Goal: Use online tool/utility: Utilize a website feature to perform a specific function

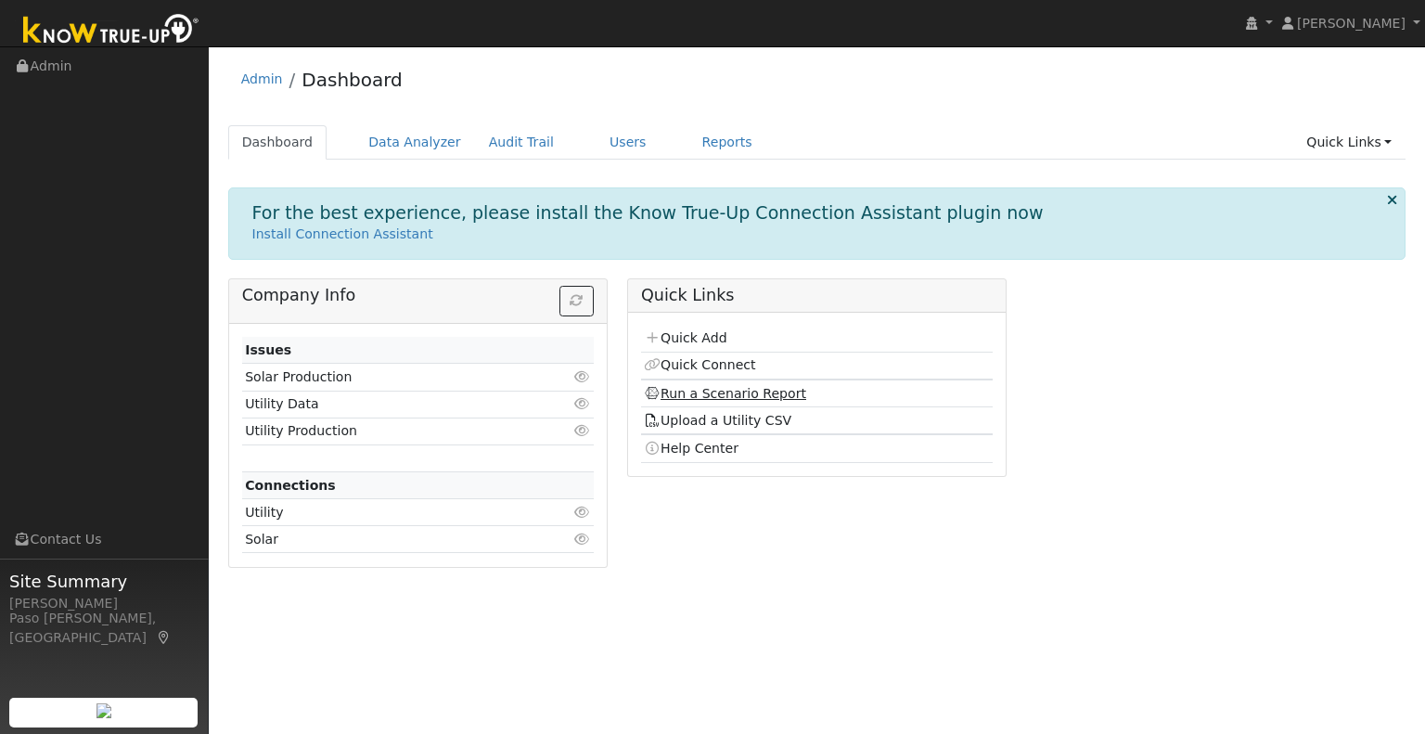
click at [740, 390] on link "Run a Scenario Report" at bounding box center [725, 393] width 162 height 15
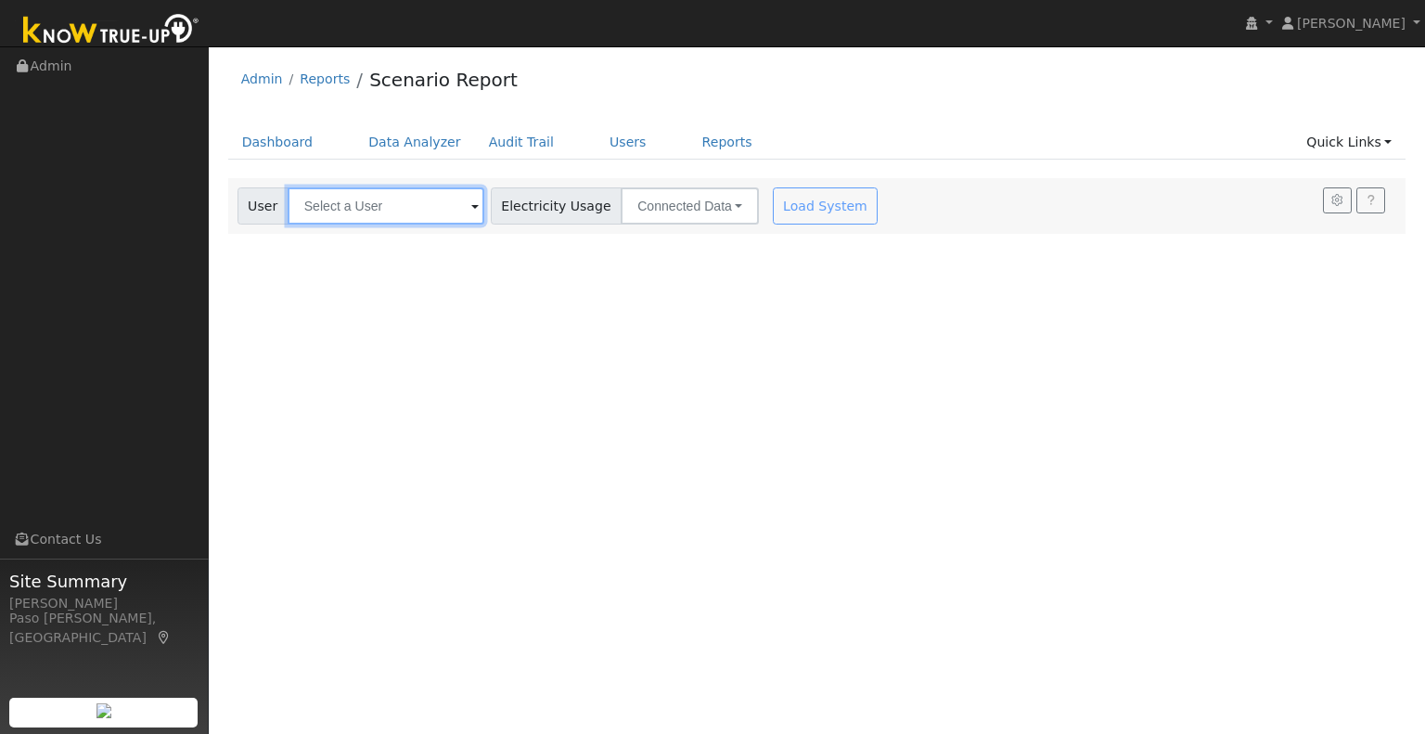
click at [393, 207] on input "text" at bounding box center [386, 205] width 197 height 37
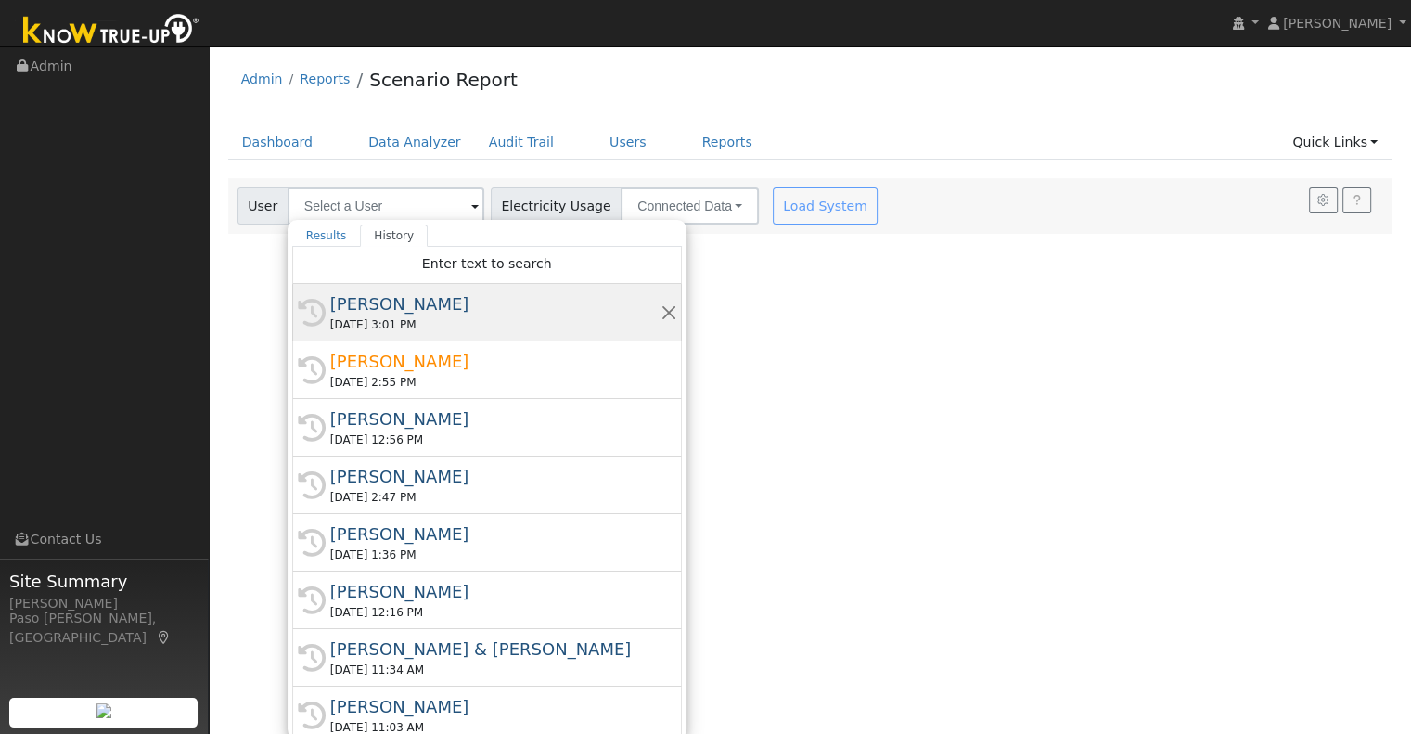
click at [442, 304] on div "[PERSON_NAME]" at bounding box center [495, 303] width 330 height 25
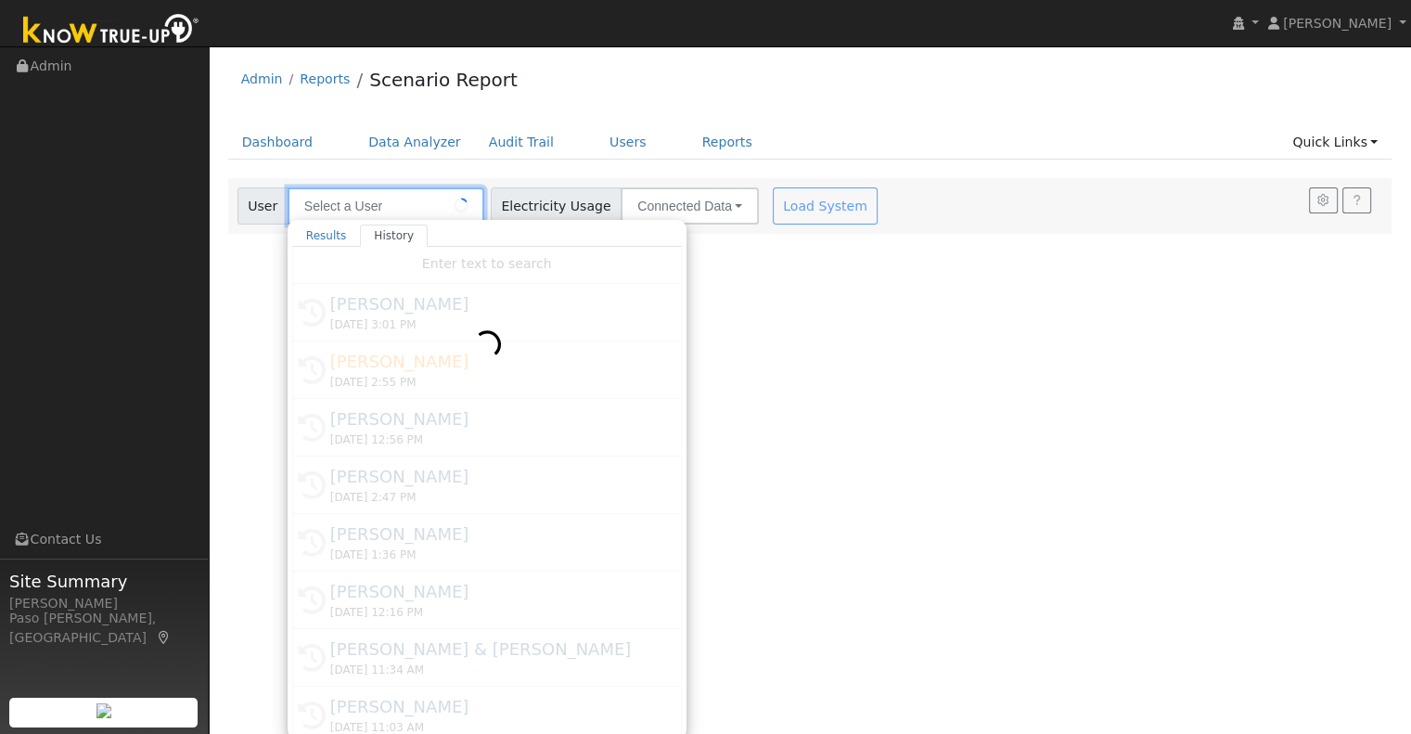
type input "[PERSON_NAME]"
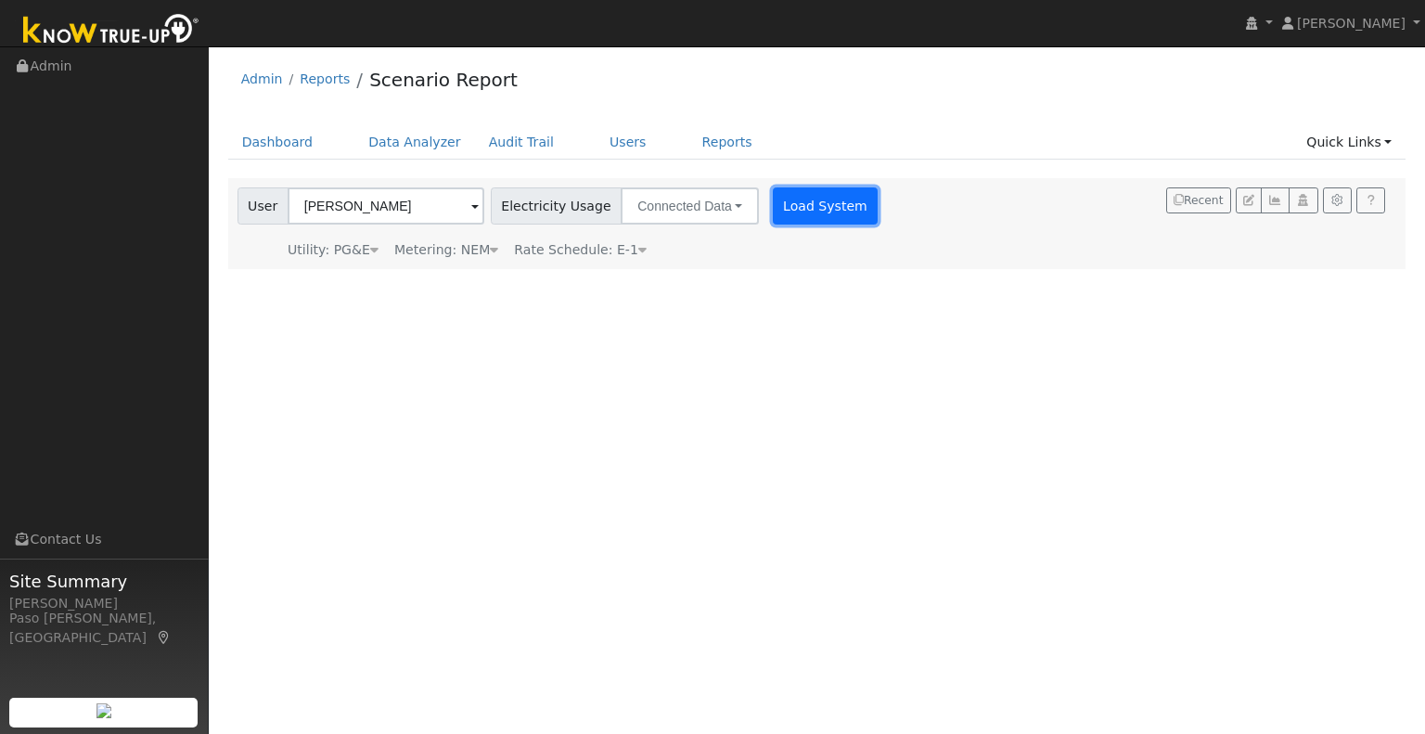
click at [814, 218] on button "Load System" at bounding box center [826, 205] width 106 height 37
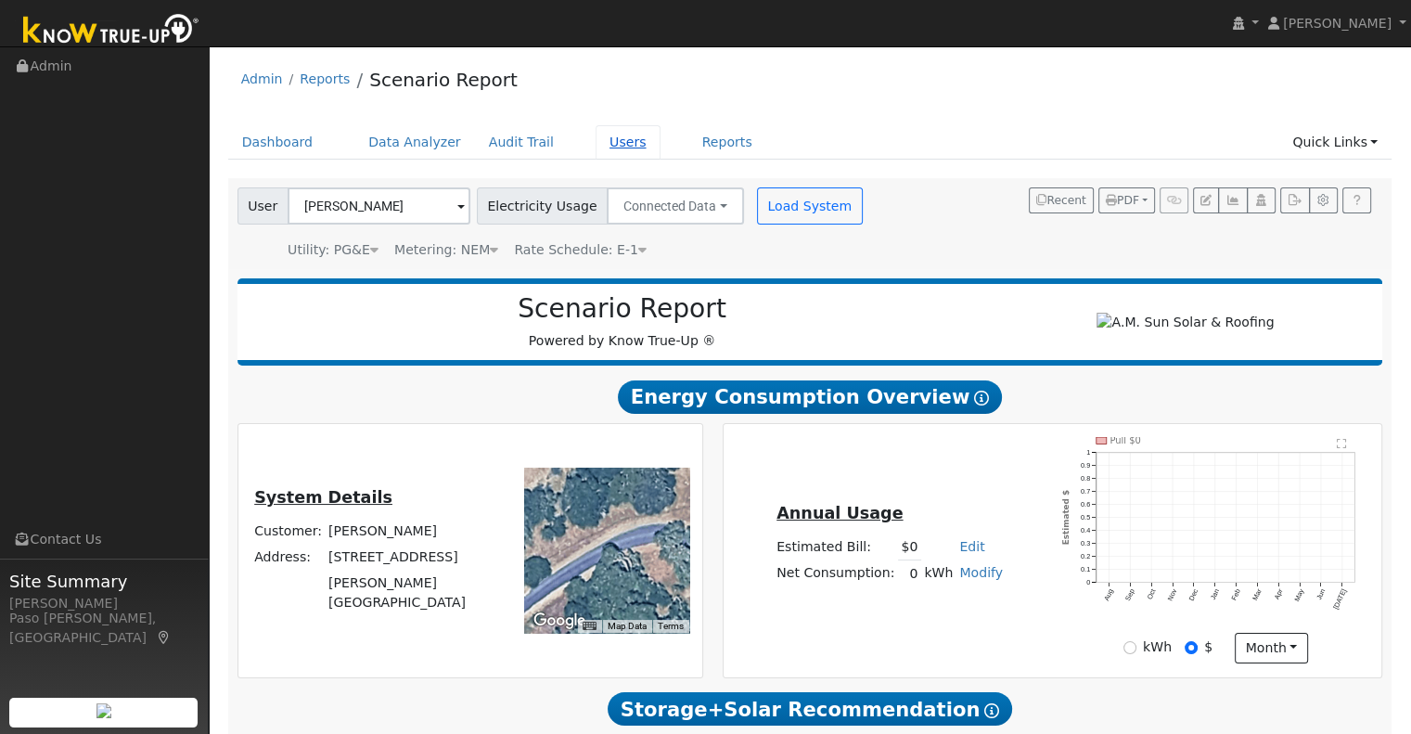
click at [596, 138] on link "Users" at bounding box center [628, 142] width 65 height 34
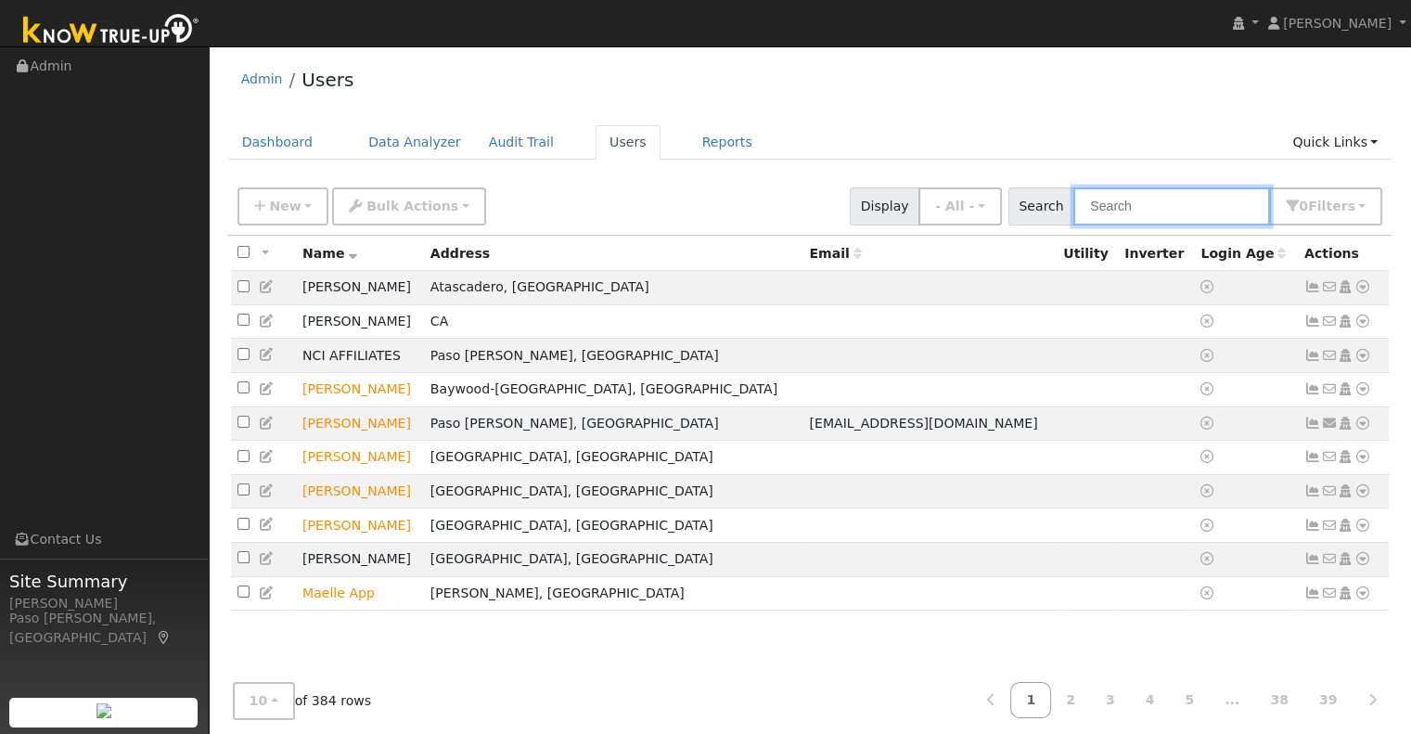
click at [1149, 218] on input "text" at bounding box center [1171, 206] width 197 height 38
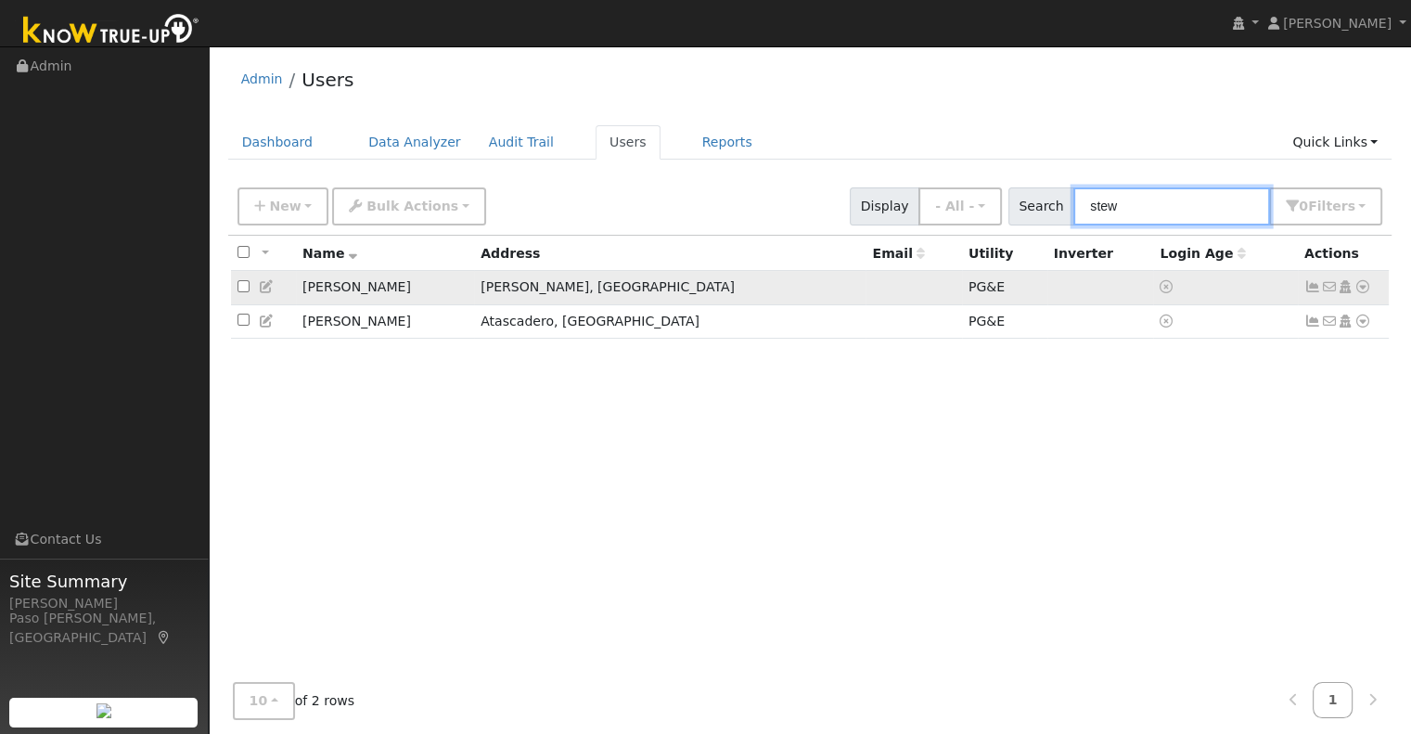
type input "stew"
click at [1365, 286] on icon at bounding box center [1363, 286] width 17 height 13
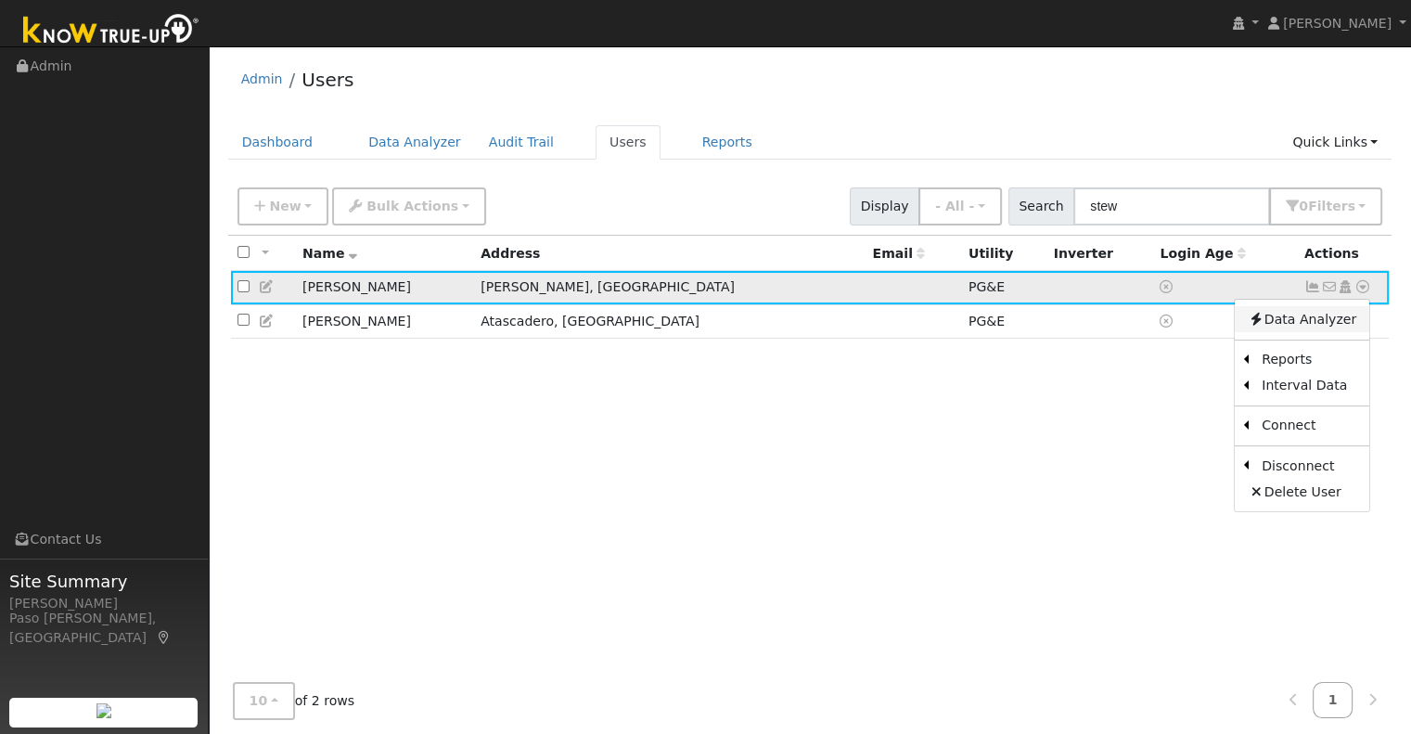
click at [1306, 328] on link "Data Analyzer" at bounding box center [1302, 319] width 135 height 26
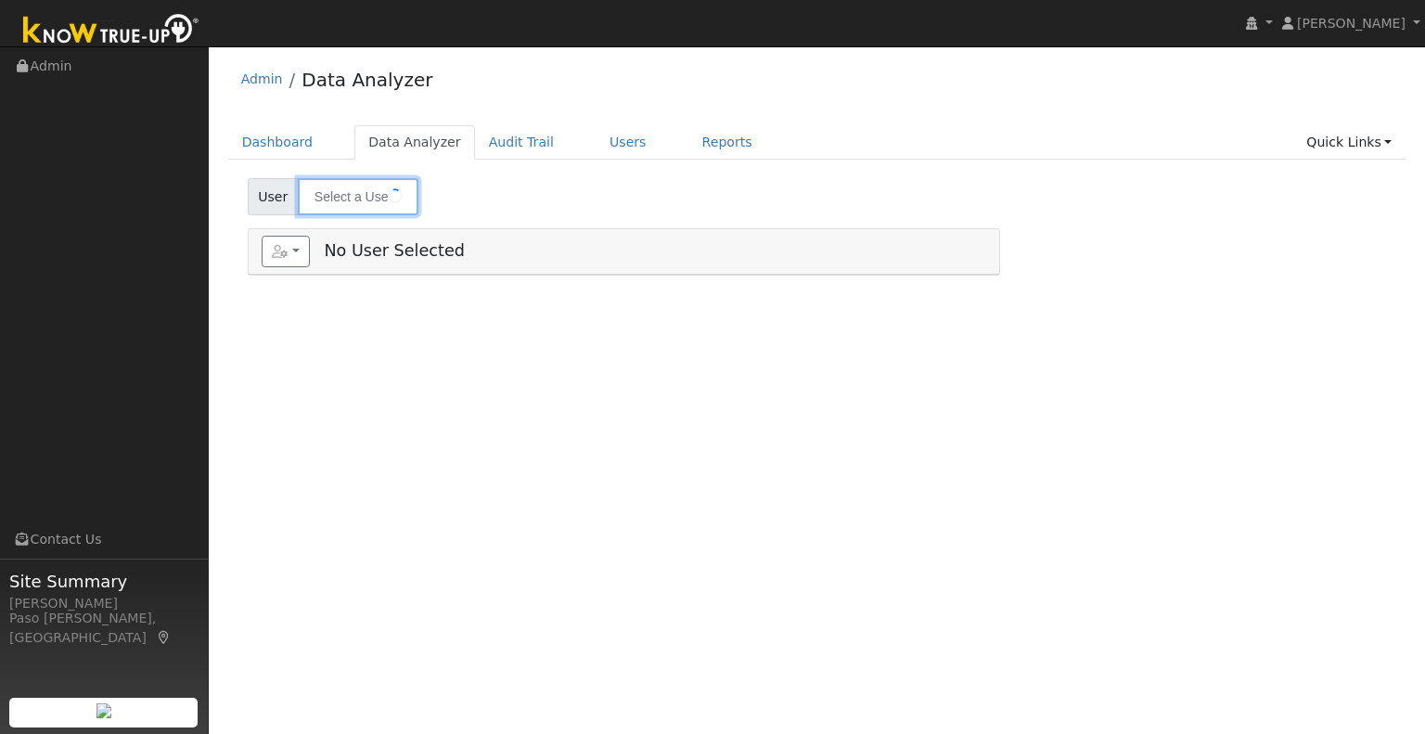
type input "[PERSON_NAME]"
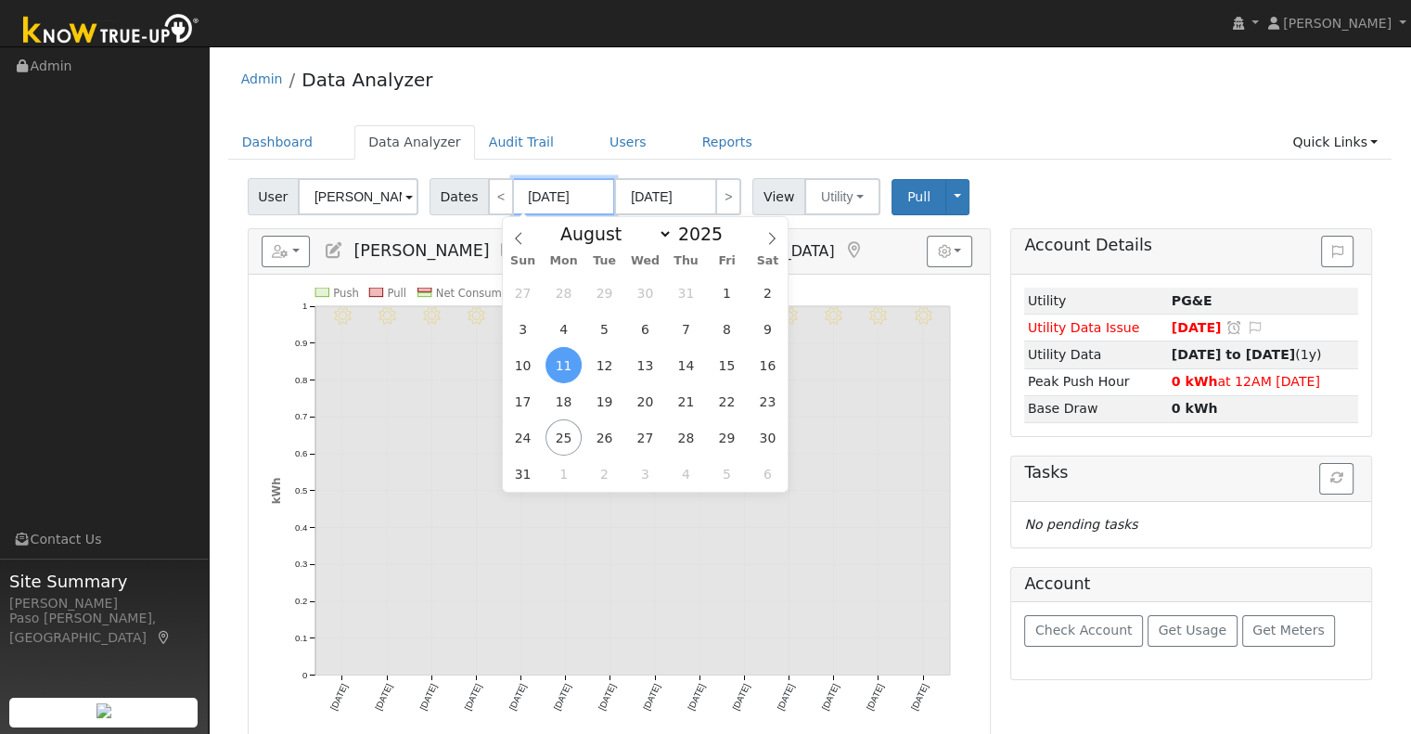
click at [538, 196] on input "[DATE]" at bounding box center [564, 196] width 102 height 37
type input "[DATE]"
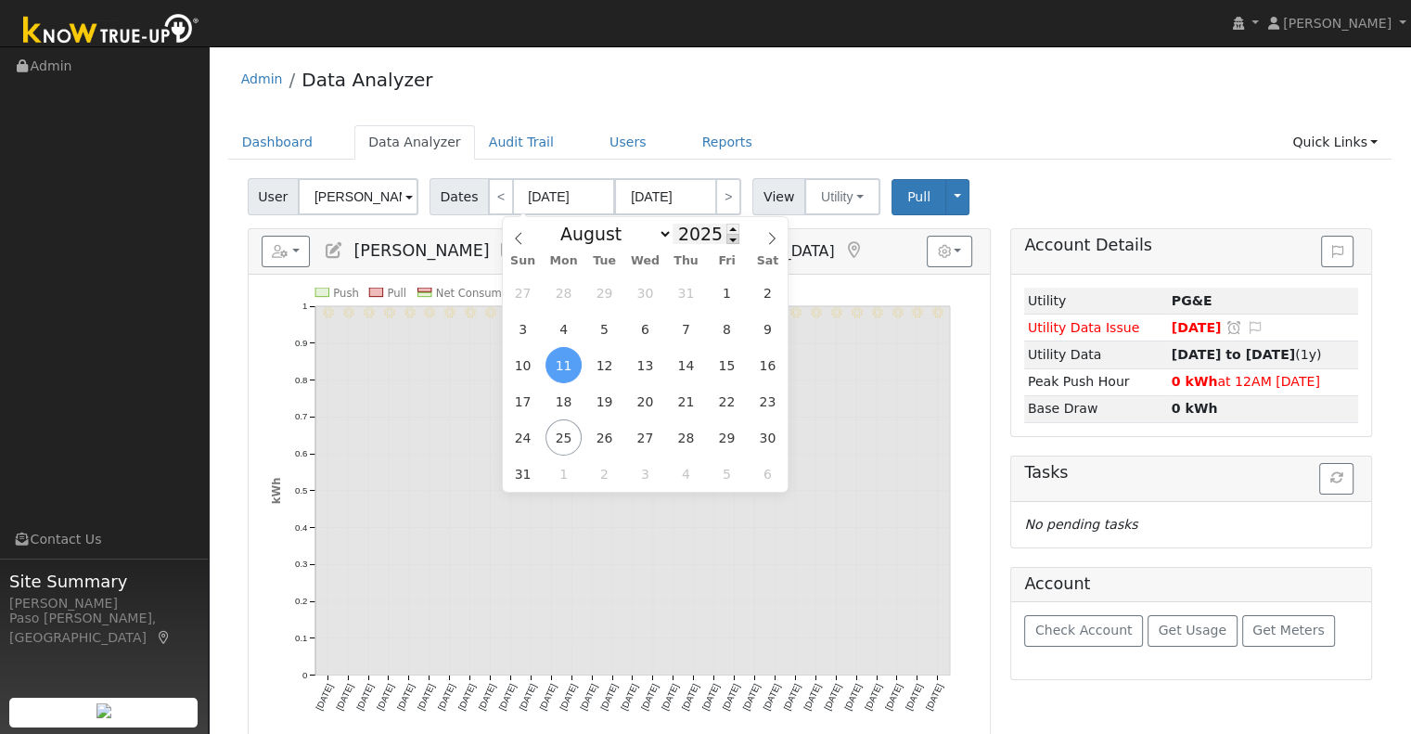
click at [726, 243] on span at bounding box center [732, 239] width 13 height 10
type input "2024"
click at [683, 292] on span "1" at bounding box center [686, 293] width 36 height 36
type input "08/01/2024"
type input "08/31/2024"
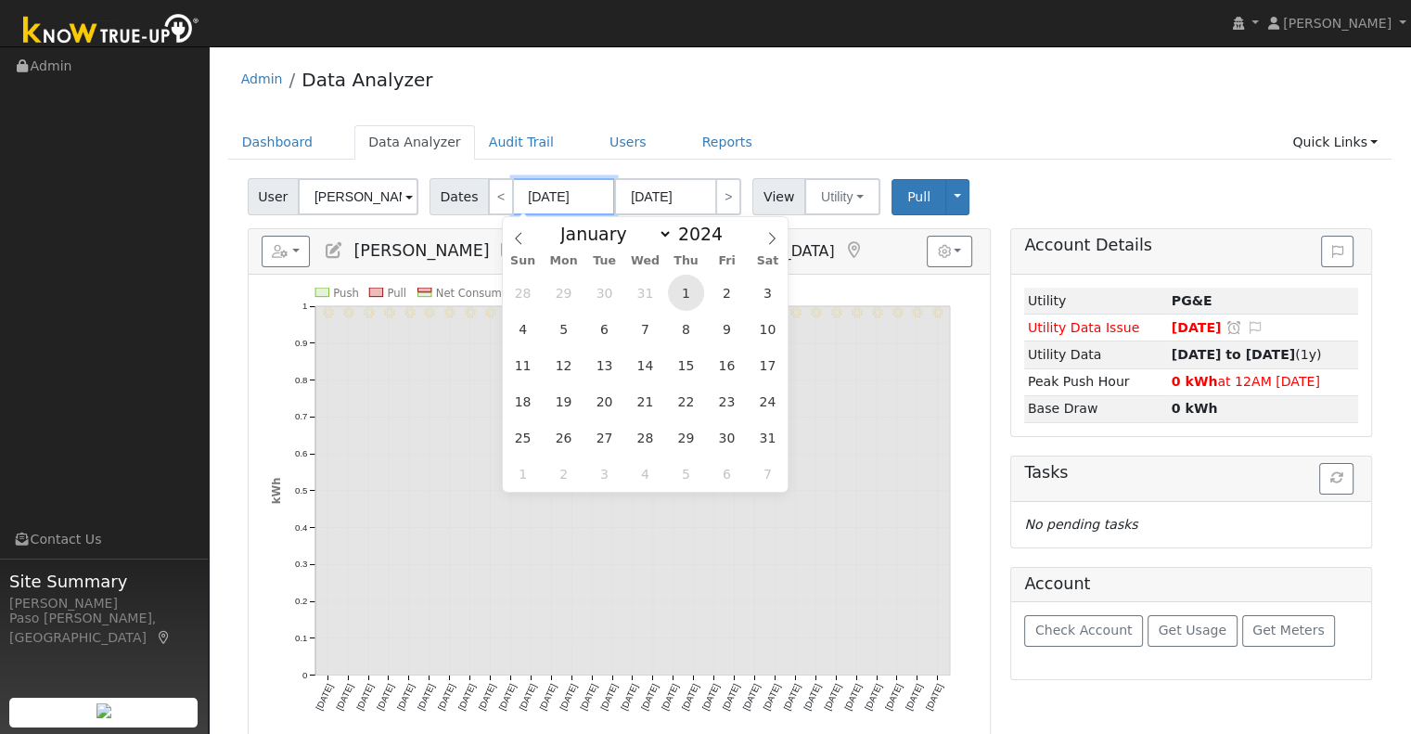
type input "2024"
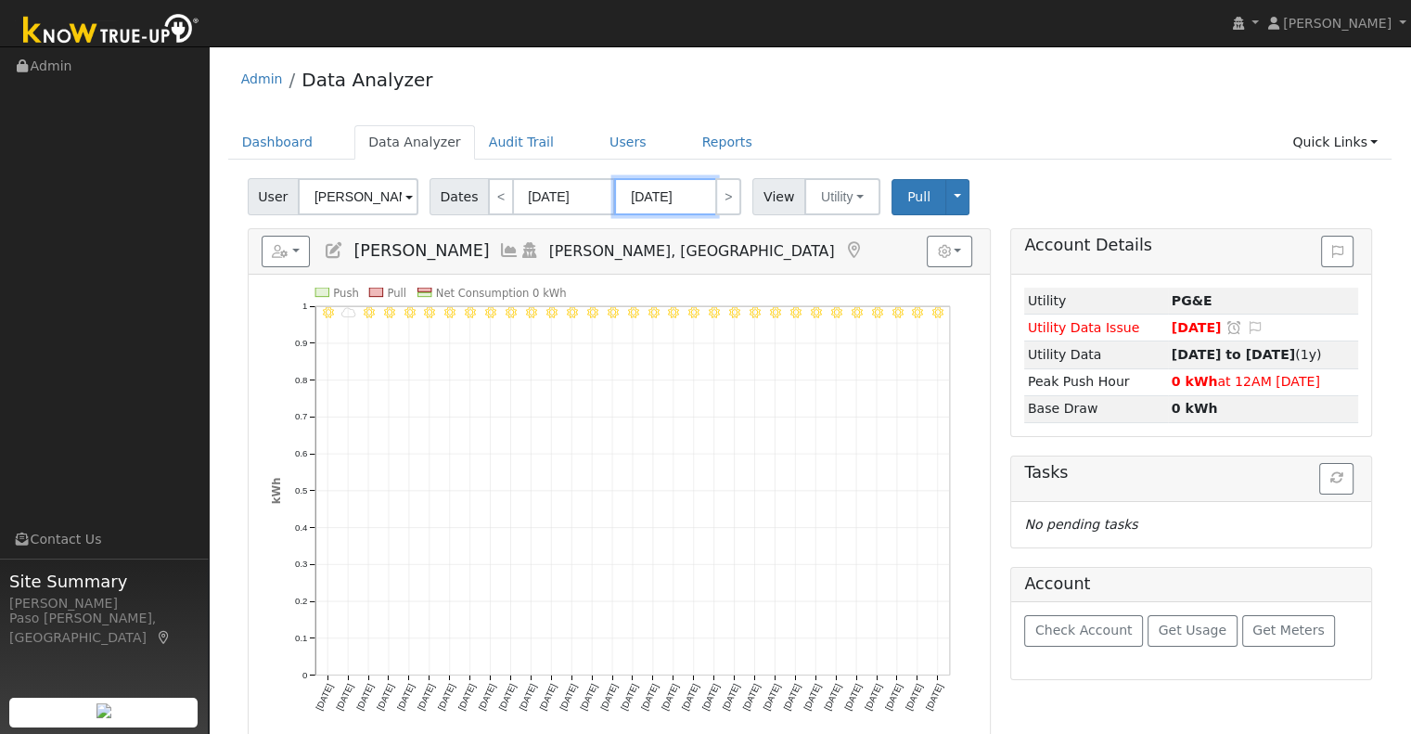
click at [686, 197] on input "08/31/2024" at bounding box center [665, 196] width 102 height 37
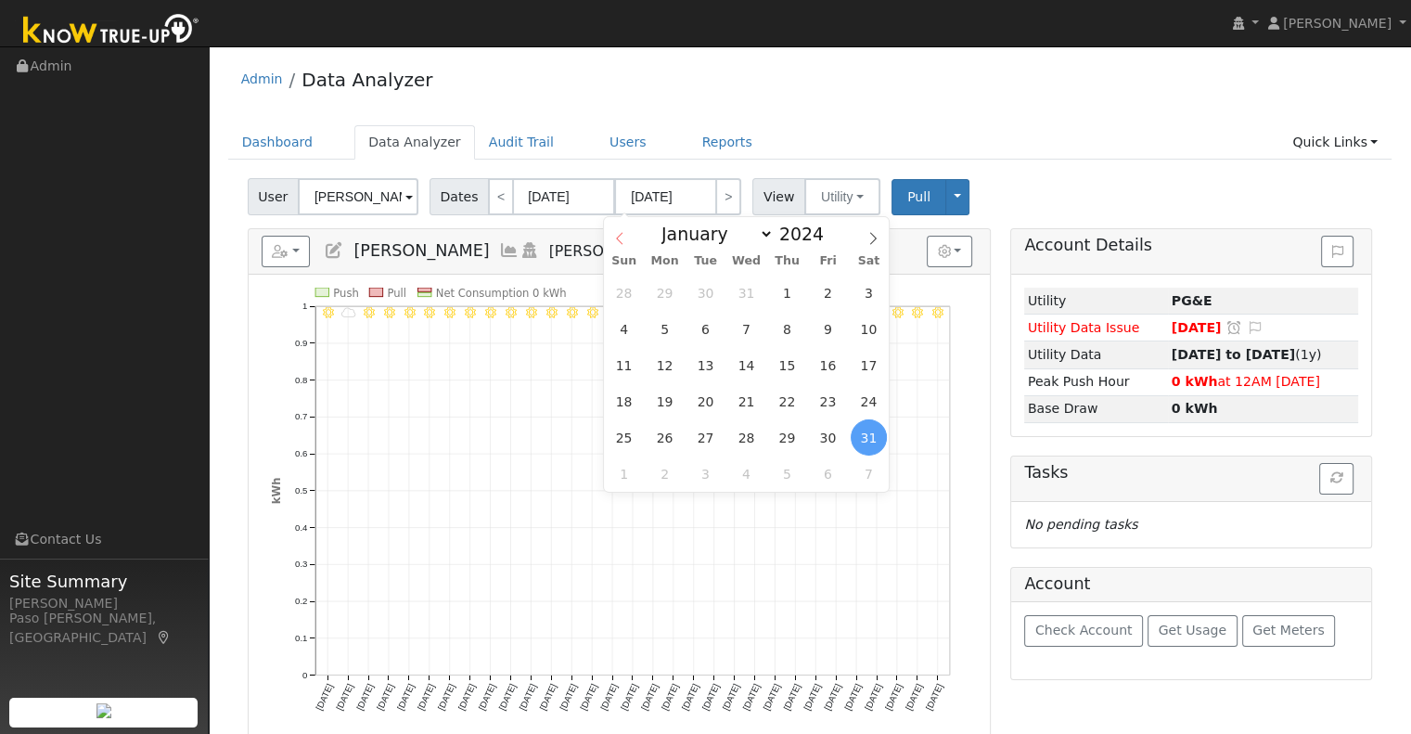
click at [624, 244] on icon at bounding box center [619, 238] width 13 height 13
select select "6"
click at [828, 229] on span at bounding box center [834, 229] width 13 height 10
type input "2025"
click at [794, 434] on span "31" at bounding box center [787, 437] width 36 height 36
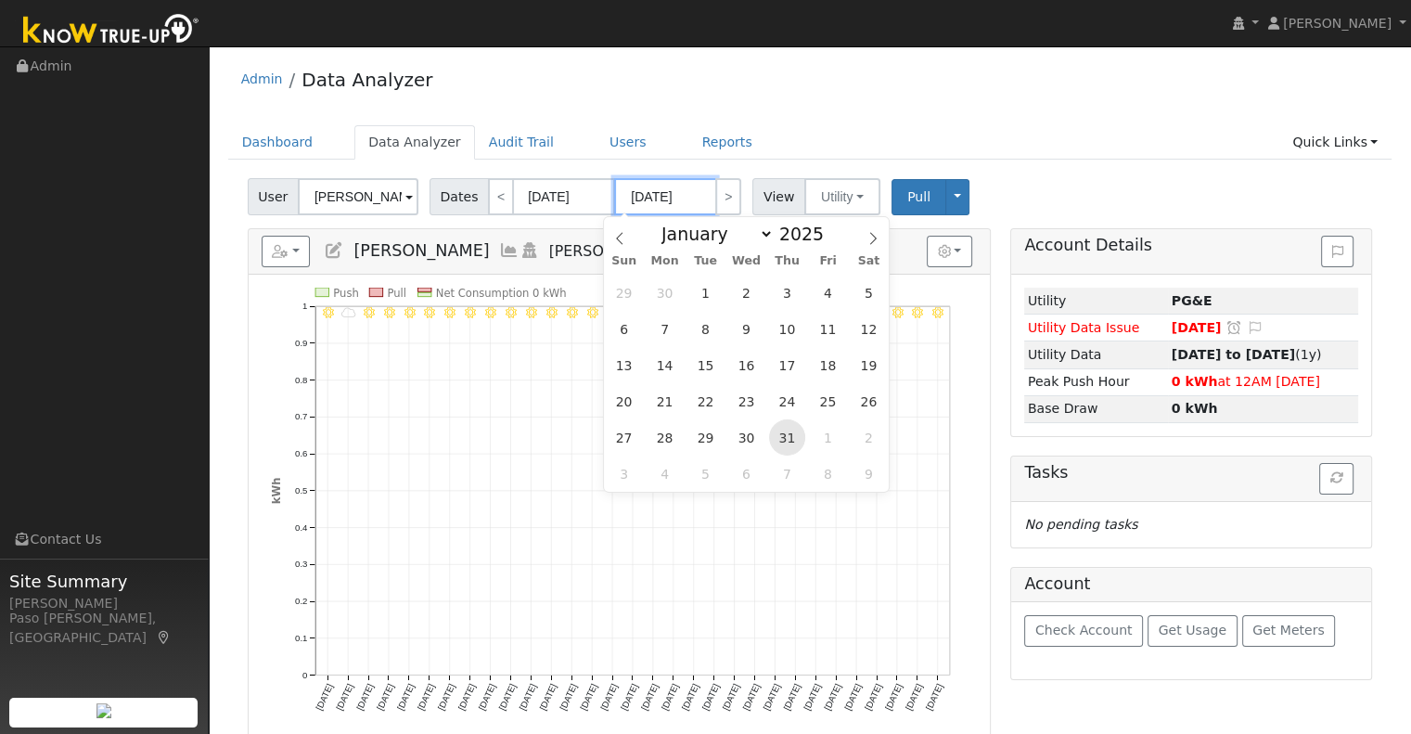
type input "07/31/2025"
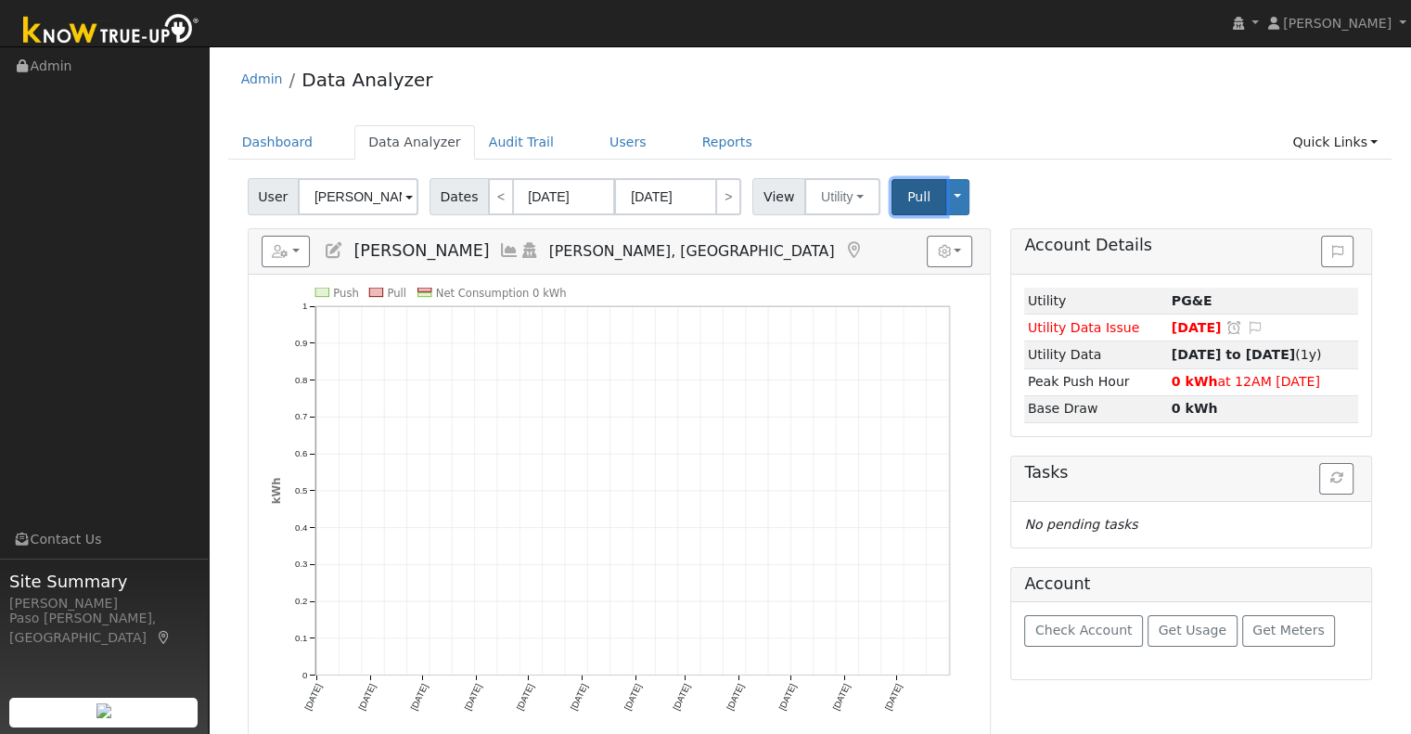
click at [907, 195] on span "Pull" at bounding box center [918, 196] width 23 height 15
